Goal: Information Seeking & Learning: Compare options

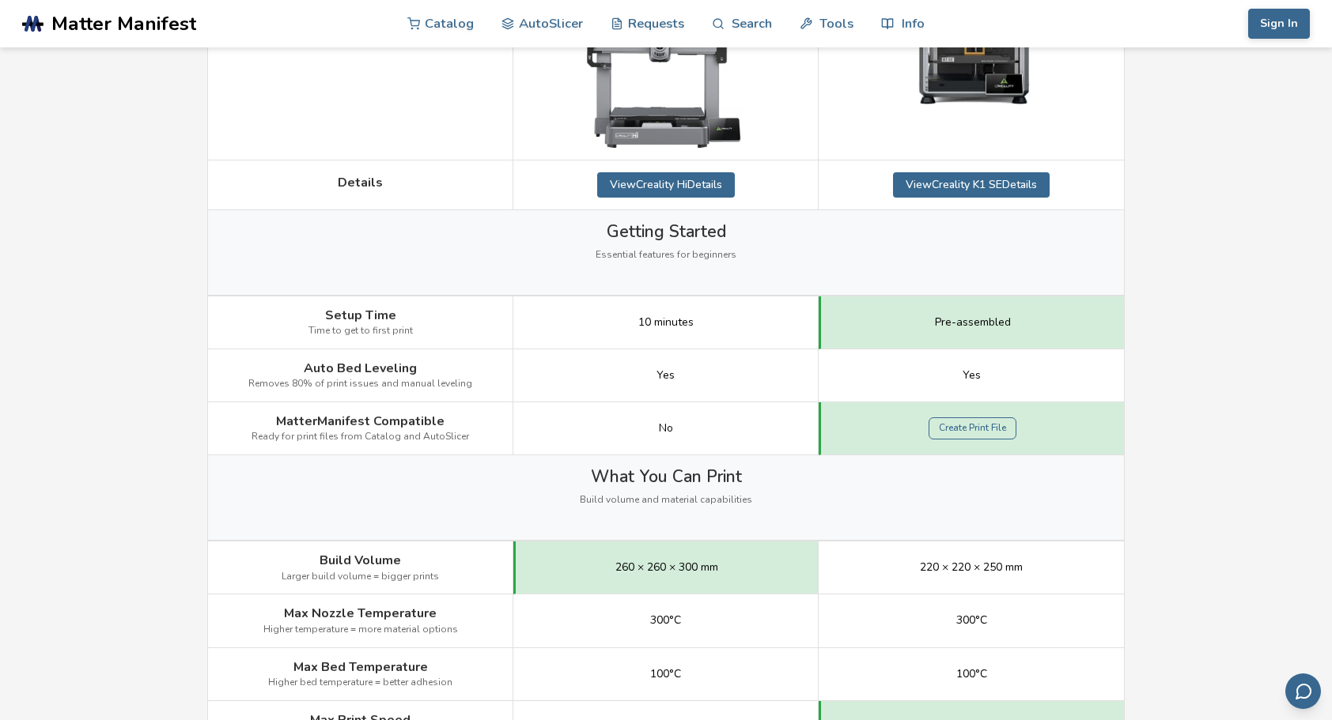
scroll to position [474, 0]
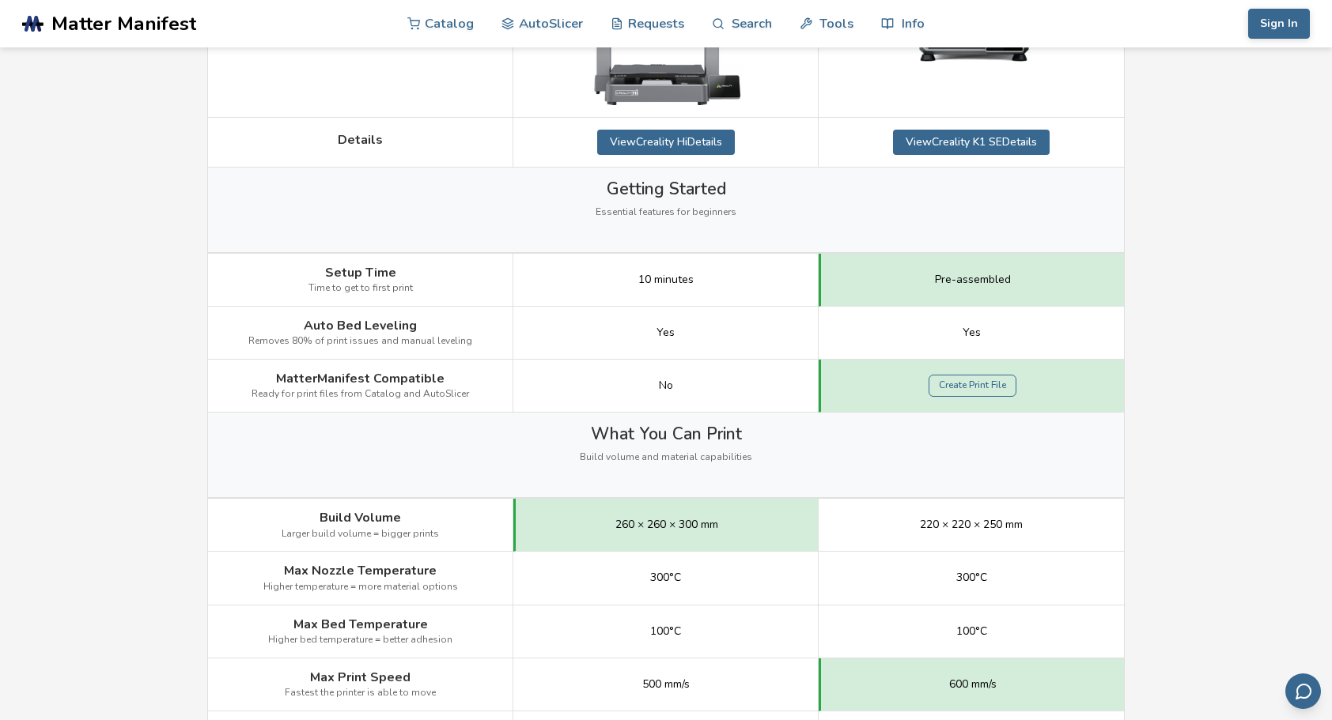
drag, startPoint x: 809, startPoint y: 464, endPoint x: 918, endPoint y: 484, distance: 110.9
click at [918, 484] on div "What You Can Print Build volume and material capabilities" at bounding box center [666, 455] width 916 height 85
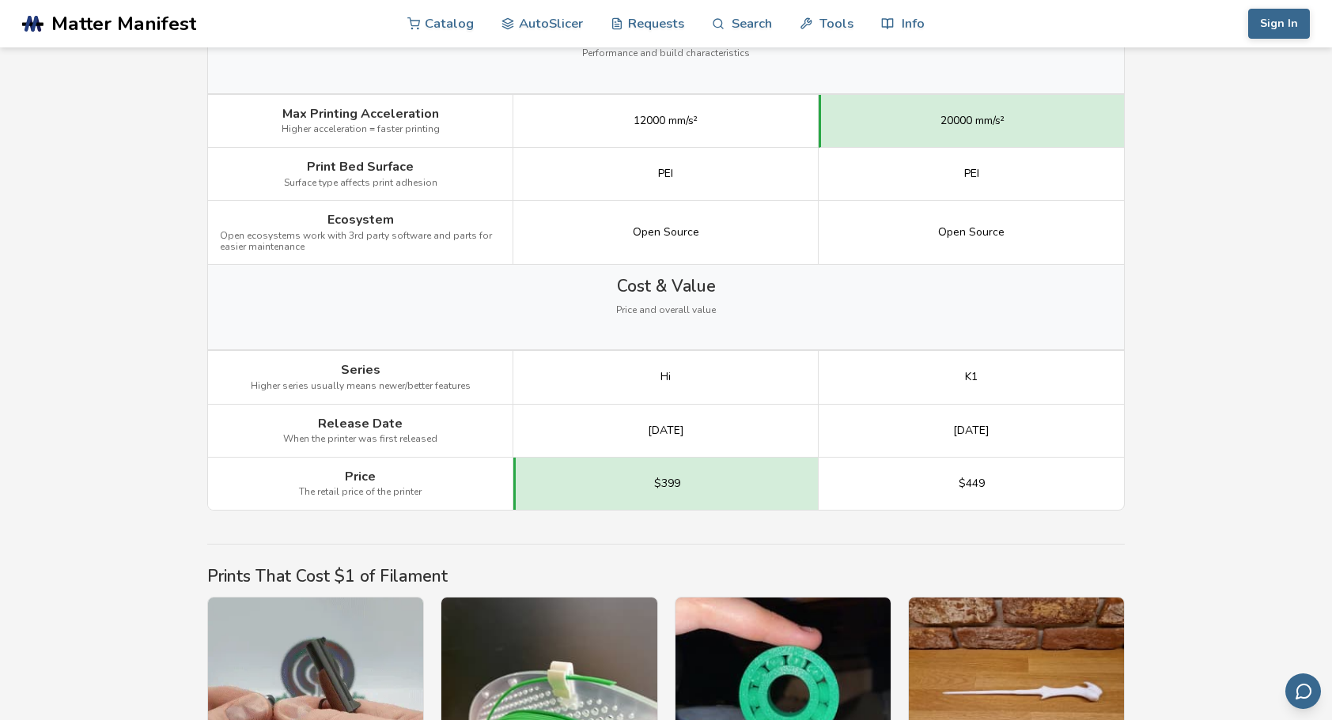
scroll to position [2214, 0]
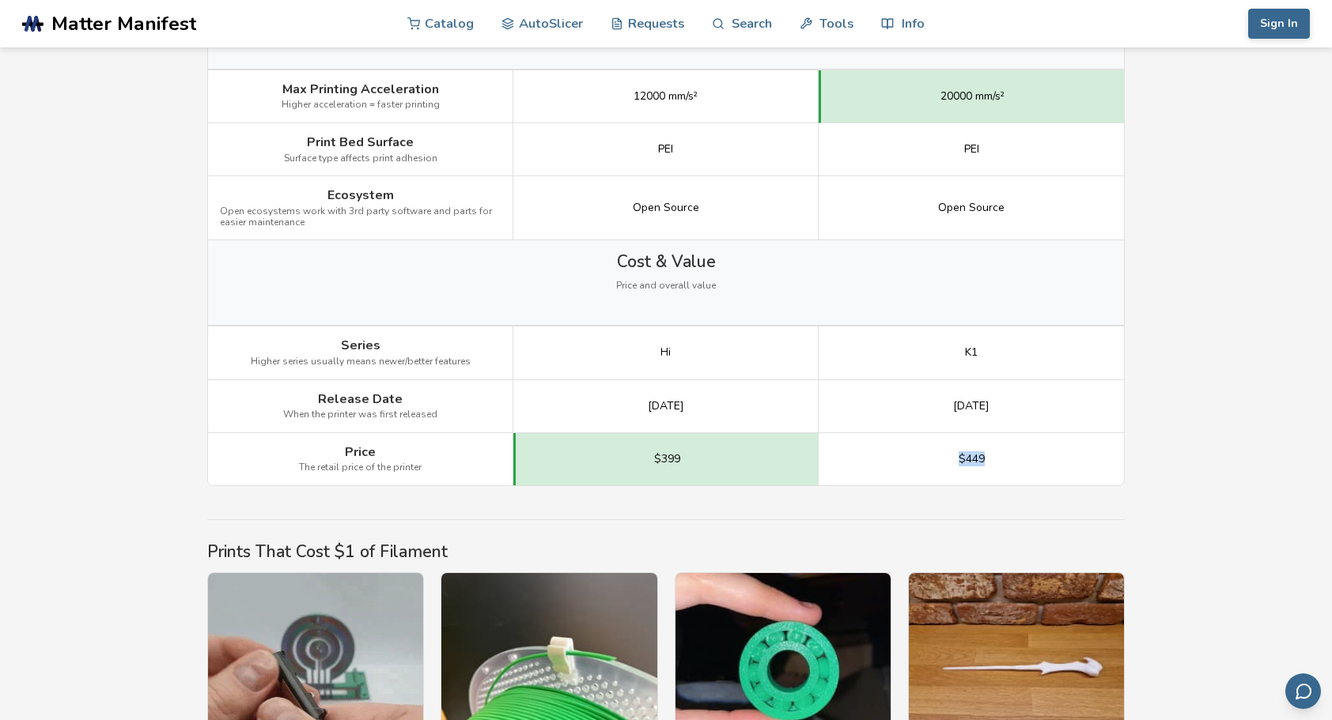
drag, startPoint x: 969, startPoint y: 449, endPoint x: 958, endPoint y: 449, distance: 11.1
click at [958, 449] on div "$449" at bounding box center [970, 459] width 305 height 52
drag, startPoint x: 958, startPoint y: 449, endPoint x: 936, endPoint y: 452, distance: 21.6
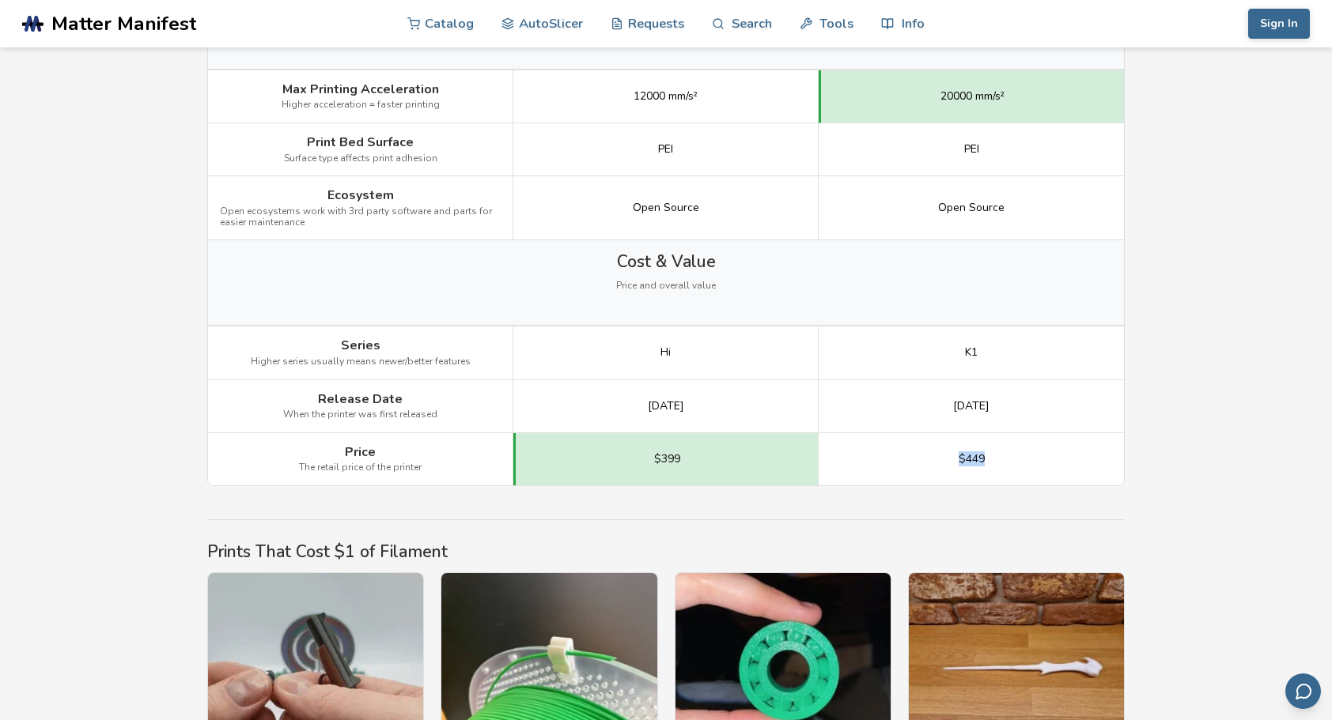
click at [936, 452] on div "$449" at bounding box center [970, 459] width 305 height 52
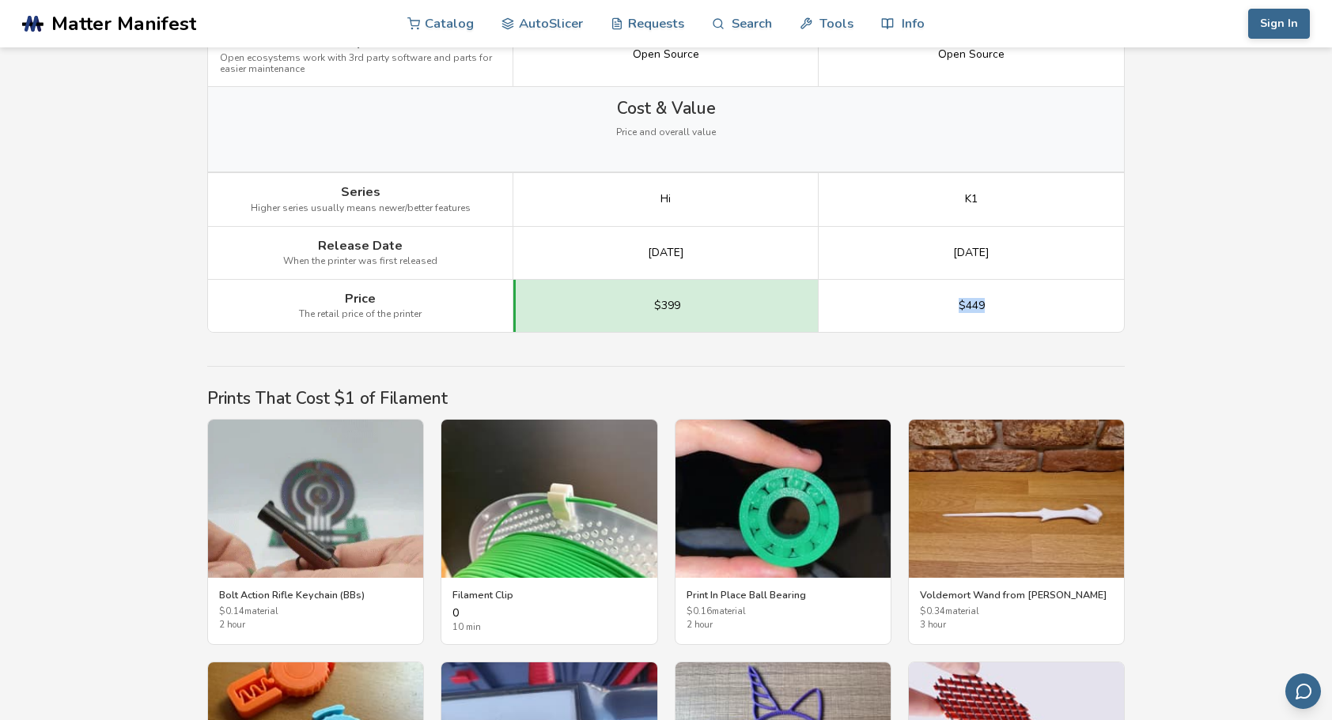
scroll to position [2372, 0]
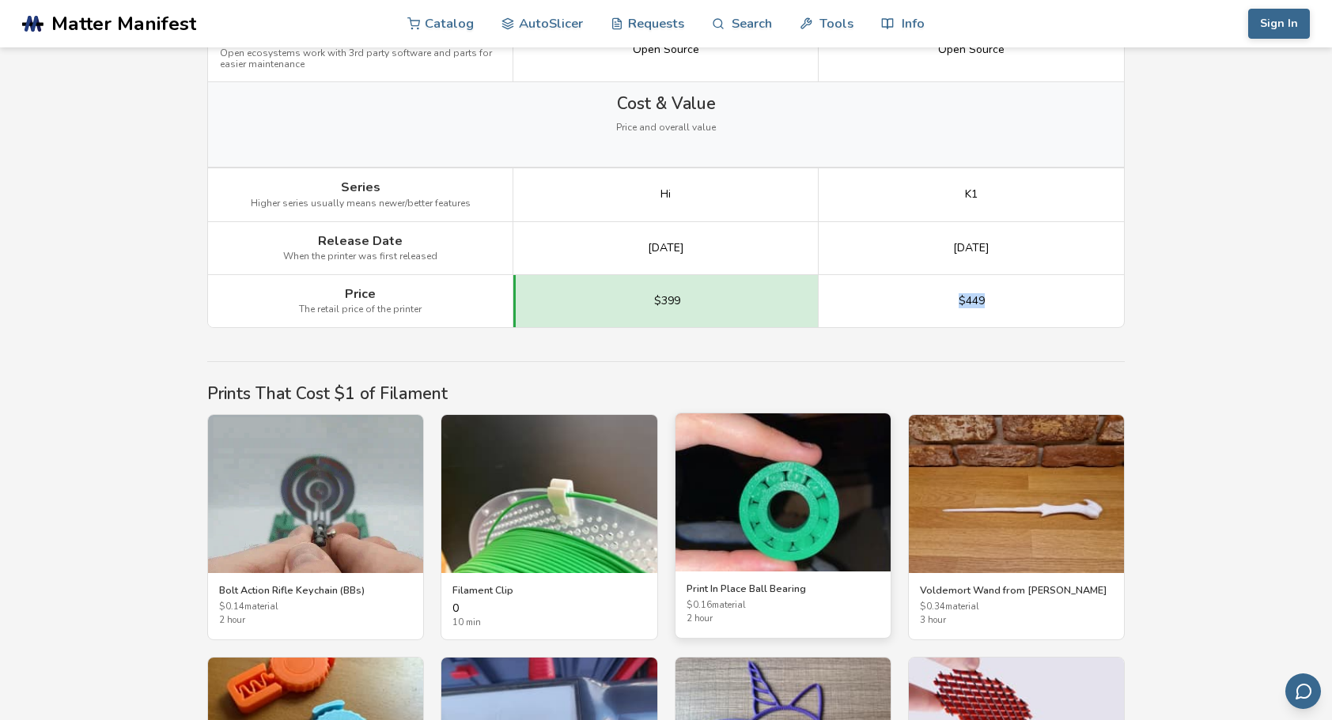
click at [774, 498] on img at bounding box center [782, 493] width 215 height 158
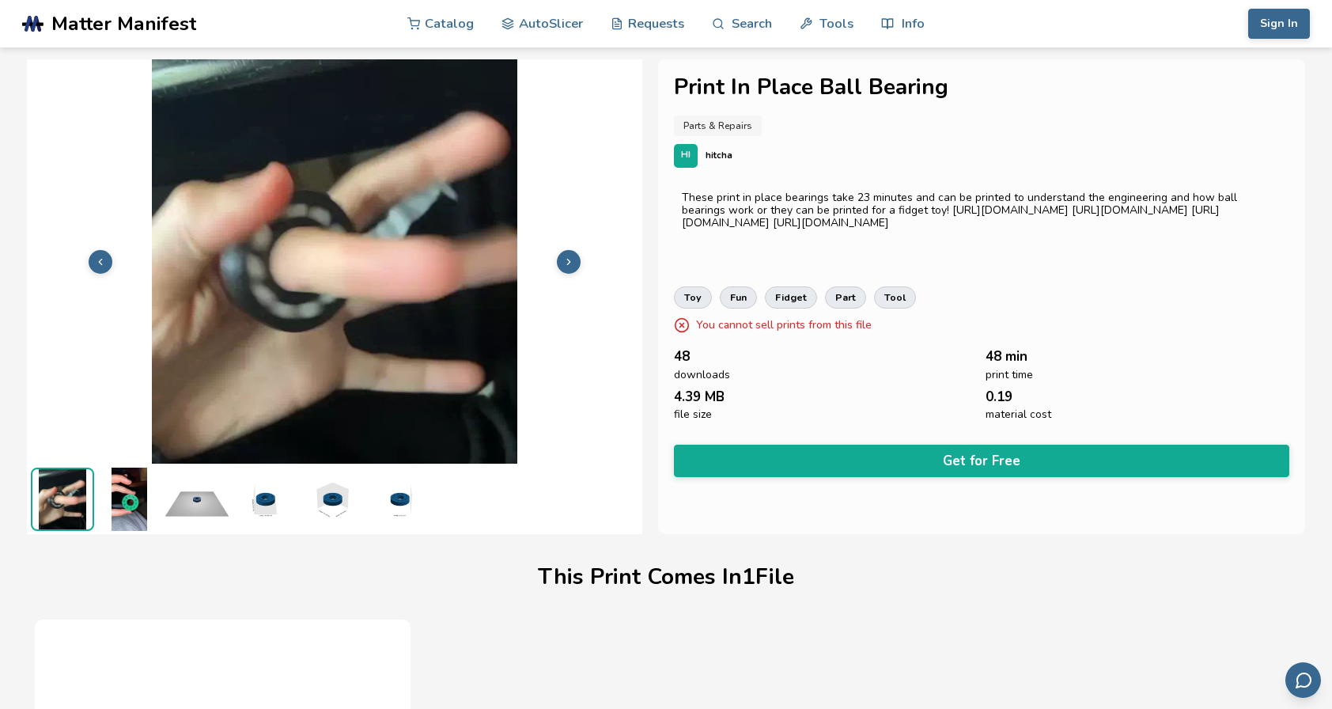
click at [124, 492] on img at bounding box center [129, 498] width 63 height 63
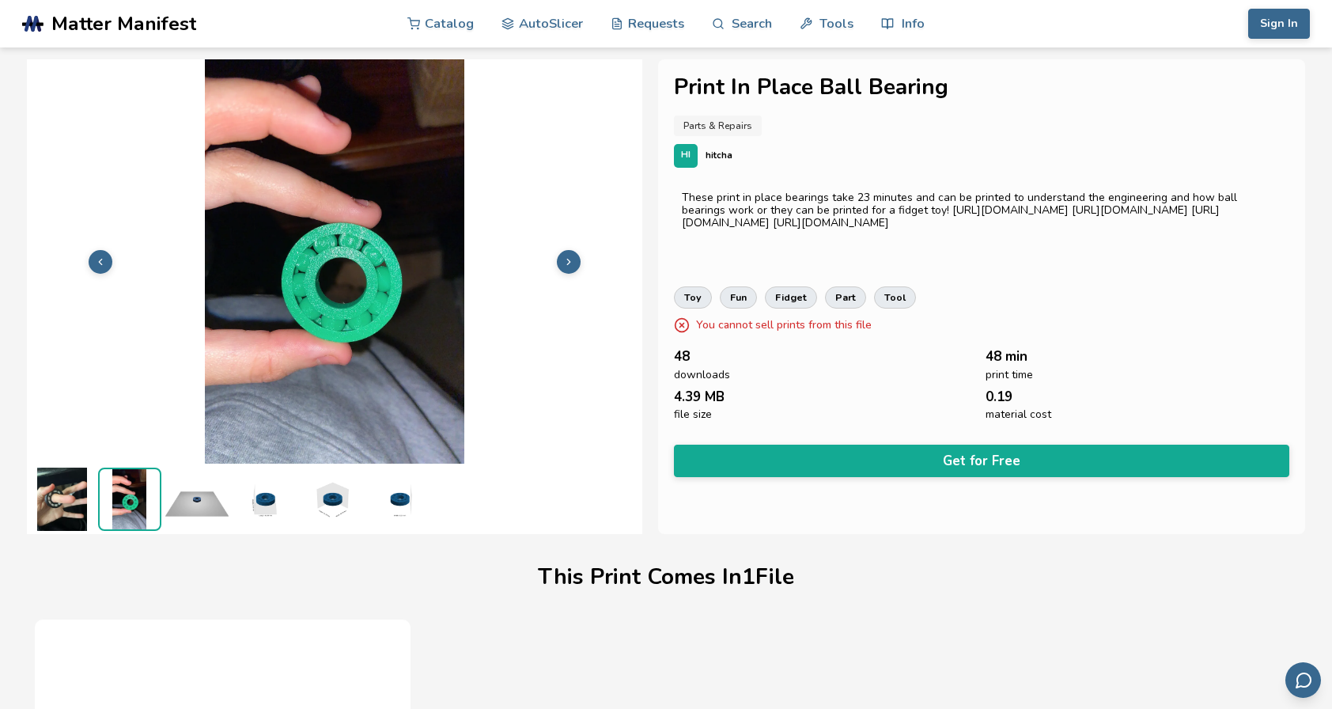
click at [196, 503] on img at bounding box center [196, 498] width 63 height 63
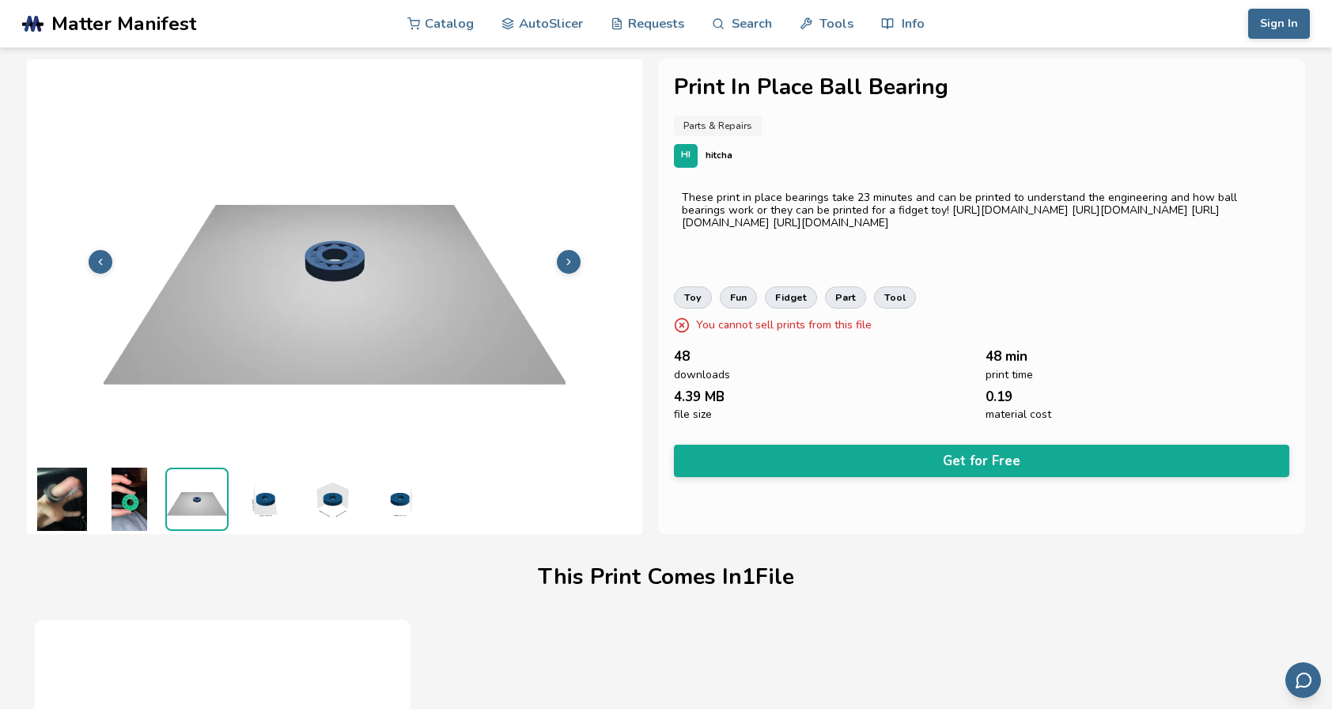
click at [267, 500] on img at bounding box center [263, 498] width 63 height 63
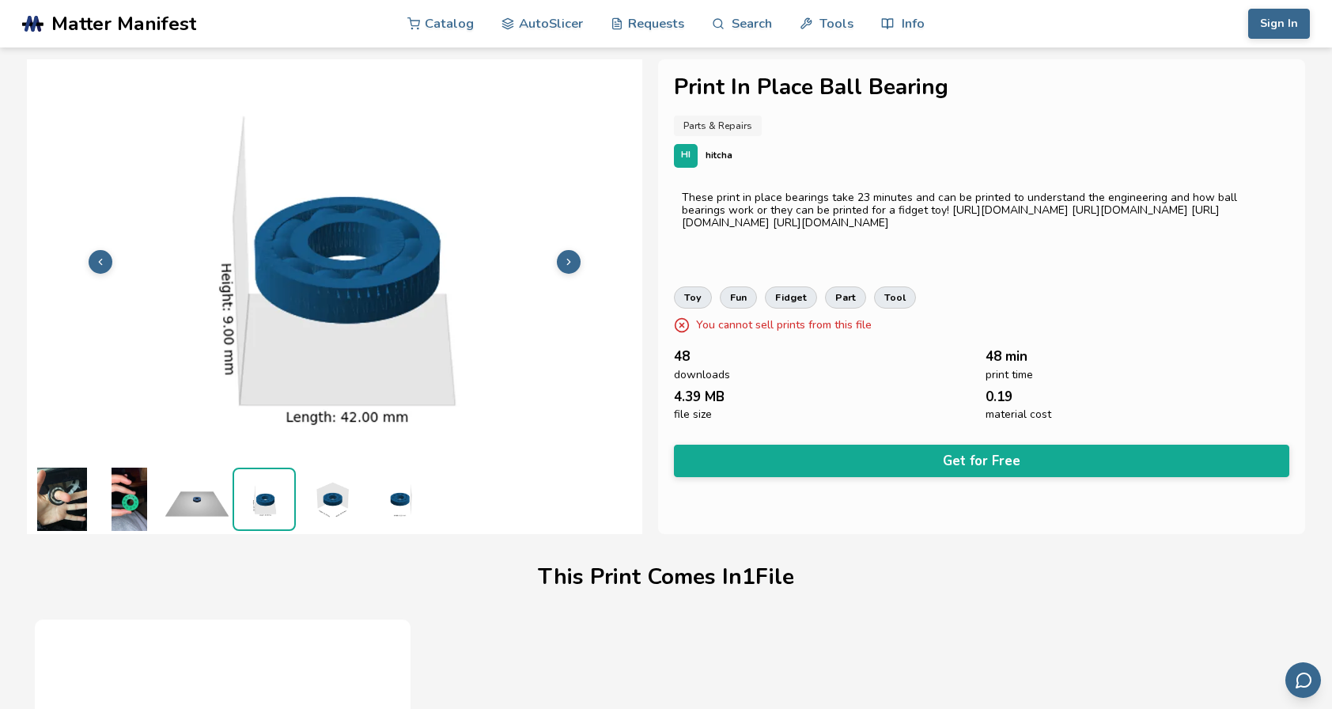
click at [330, 497] on img at bounding box center [331, 498] width 63 height 63
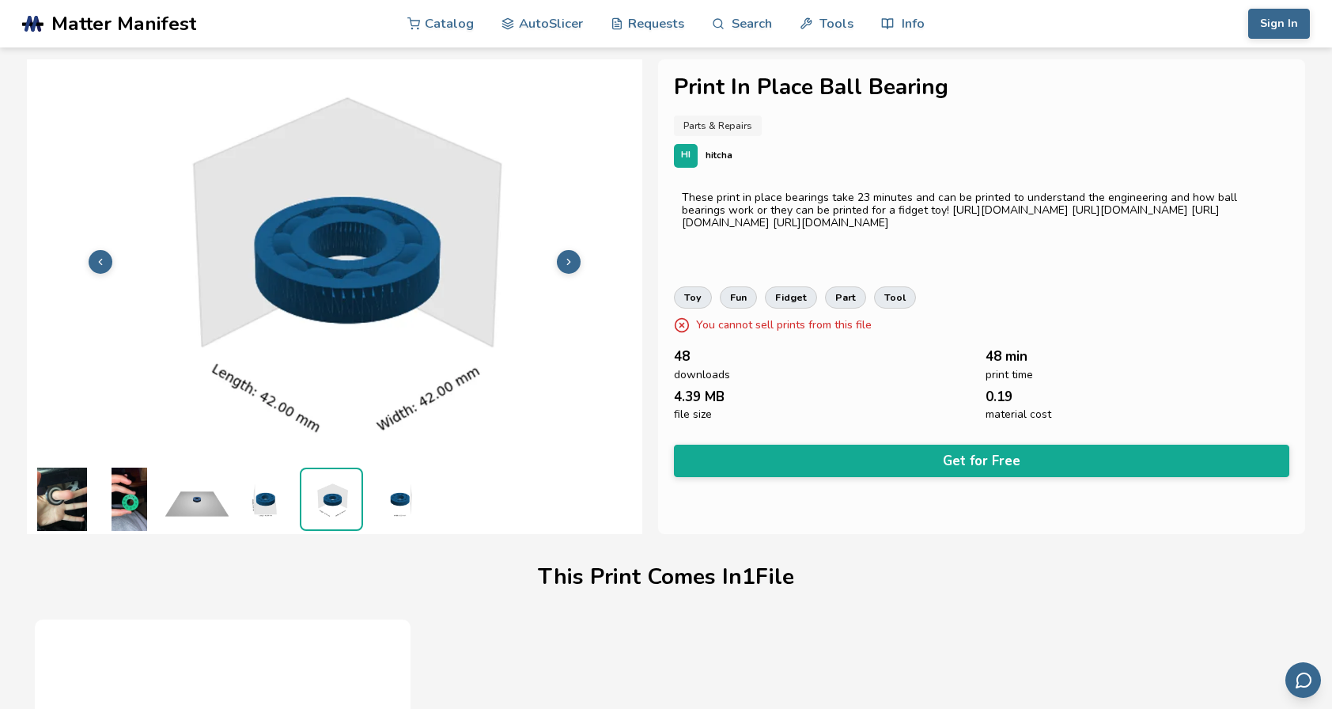
click at [393, 500] on img at bounding box center [398, 498] width 63 height 63
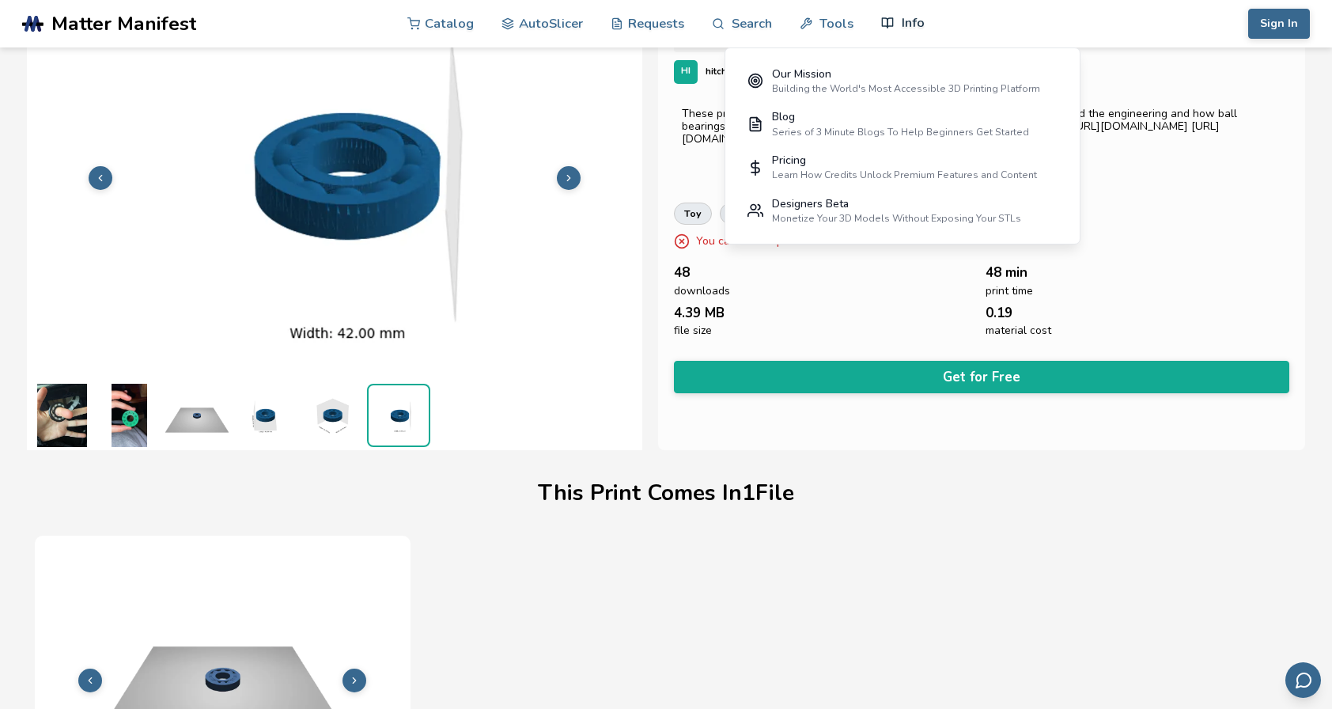
scroll to position [79, 0]
